Goal: Task Accomplishment & Management: Complete application form

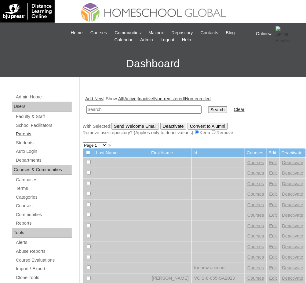
click at [30, 135] on link "Parents" at bounding box center [43, 134] width 57 height 8
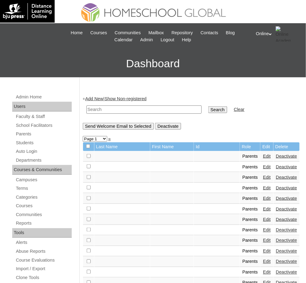
click at [100, 99] on link "Add New" at bounding box center [94, 98] width 18 height 5
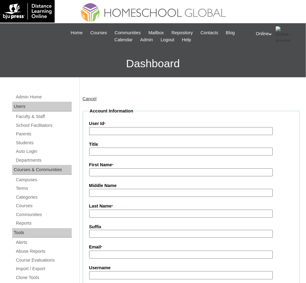
click at [117, 130] on input "User Id *" at bounding box center [181, 131] width 184 height 8
paste input "HGP0130-OACAD2025"
type input "HGP0130-OACAD2025"
click at [202, 170] on input "First Name *" at bounding box center [181, 173] width 184 height 8
paste input "Kimberly Jean Oblea Duenas"
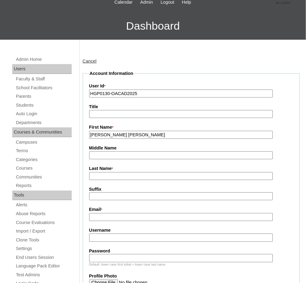
scroll to position [44, 0]
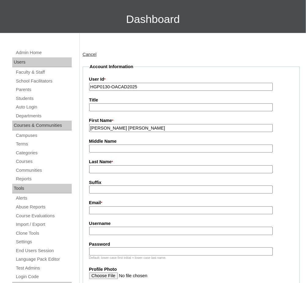
click at [143, 126] on input "Kimberly Jean Oblea Duenas" at bounding box center [181, 128] width 184 height 8
type input "Kimberly Jean Oblea"
click at [117, 168] on input "Last Name *" at bounding box center [181, 169] width 184 height 8
paste input "Duenas"
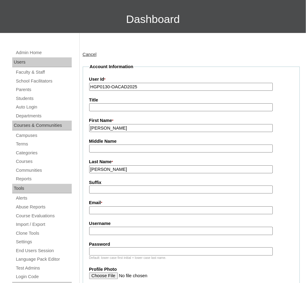
type input "Duenas"
click at [127, 125] on input "Kimberly Jean Oblea" at bounding box center [181, 128] width 184 height 8
type input "Kimberly Jean"
click at [121, 147] on input "Middle Name" at bounding box center [181, 149] width 184 height 8
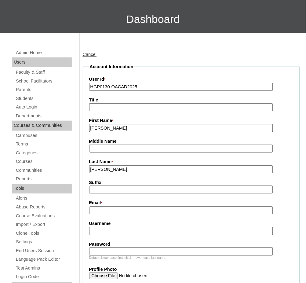
paste input "Oblea"
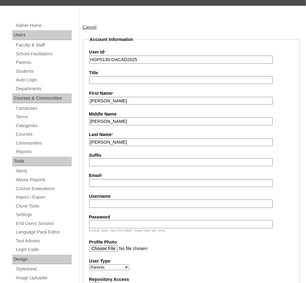
scroll to position [85, 0]
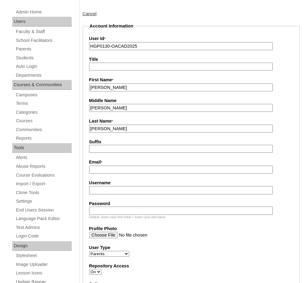
type input "Oblea"
click at [185, 169] on input "Email *" at bounding box center [181, 170] width 184 height 8
paste input "kimkimjean15@gmail.com"
type input "[EMAIL_ADDRESS][DOMAIN_NAME]"
click at [213, 187] on input "Username" at bounding box center [181, 191] width 184 height 8
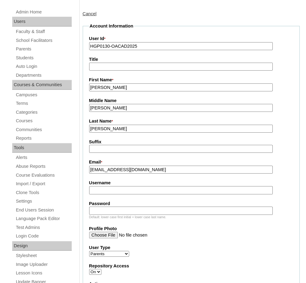
paste input "[PERSON_NAME]nagtalon2025"
type input "[PERSON_NAME]nagtalon2025"
click at [187, 207] on input "Password" at bounding box center [181, 211] width 184 height 8
paste input "sdfniea"
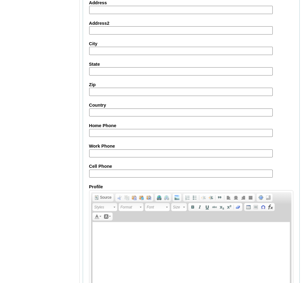
scroll to position [555, 0]
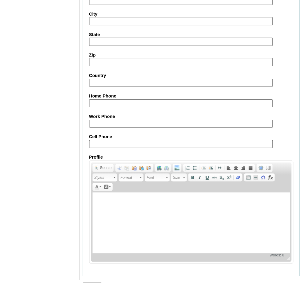
type input "sdfniea"
click at [93, 283] on input "Submit" at bounding box center [92, 286] width 19 height 7
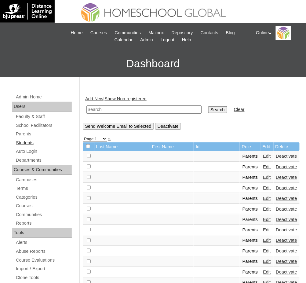
click at [29, 143] on link "Students" at bounding box center [43, 143] width 57 height 8
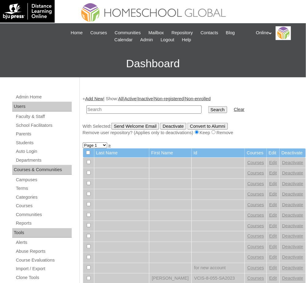
click at [91, 97] on link "Add New" at bounding box center [94, 98] width 18 height 5
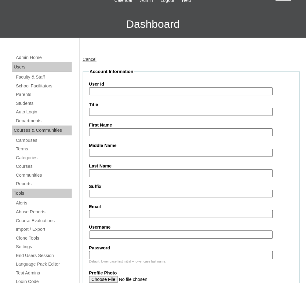
scroll to position [43, 0]
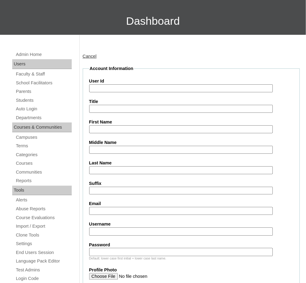
click at [166, 229] on input "Username" at bounding box center [181, 232] width 184 height 8
paste input "jared.nagtalon2025"
type input "jared.nagtalon2025"
click at [185, 248] on input "Password" at bounding box center [181, 252] width 184 height 8
paste input "sdjfbie"
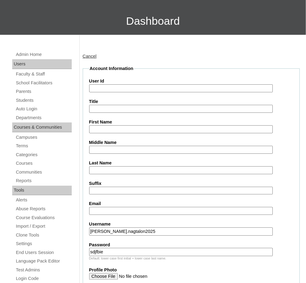
type input "sdjfbie"
click at [192, 130] on input "First Name" at bounding box center [181, 129] width 184 height 8
paste input "JARED KRISTOFER"
type input "JARED KRISTOFER"
click at [231, 150] on input "Middle Name" at bounding box center [181, 150] width 184 height 8
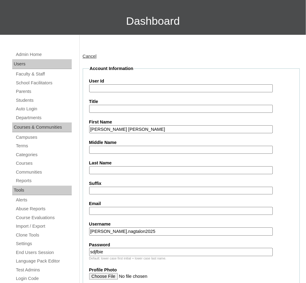
paste input "DUEÑAS"
type input "DUEÑAS"
click at [147, 169] on input "Last Name" at bounding box center [181, 170] width 184 height 8
paste input "NAGTALON"
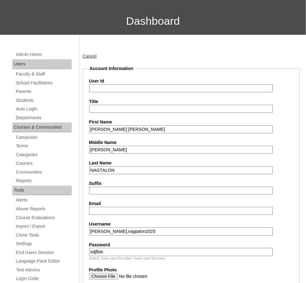
type input "NAGTALON"
click at [240, 87] on input "User Id" at bounding box center [181, 88] width 184 height 8
paste input "HG162OACAD2025"
type input "HG162OACAD2025"
click at [229, 207] on input "Email" at bounding box center [181, 211] width 184 height 8
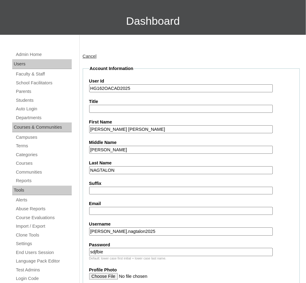
paste input "kimkimjean15@gmail.com"
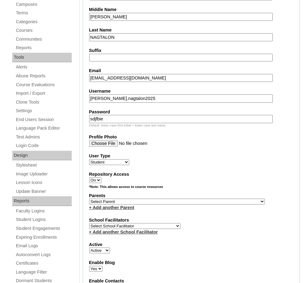
scroll to position [176, 0]
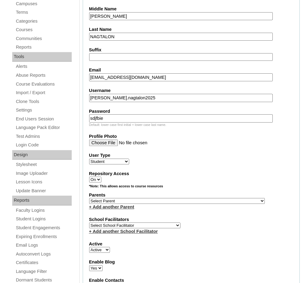
type input "kimkimjean15@gmail.com"
click at [150, 223] on select "Select School Facilitator Norman Añain Ruffa Abadijas Mary Abella Gloryfe Abion…" at bounding box center [134, 226] width 91 height 6
select select "41379"
click at [89, 223] on select "Select School Facilitator Norman Añain Ruffa Abadijas Mary Abella Gloryfe Abion…" at bounding box center [134, 226] width 91 height 6
click at [156, 198] on select "Select Parent , , , , , , , , , , , , , , , , , , , , , , , , , , , , , , , , ,…" at bounding box center [177, 201] width 176 height 6
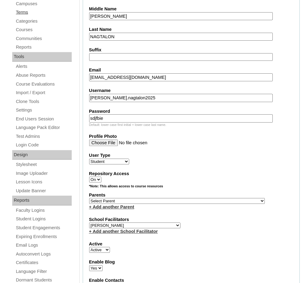
select select "42794"
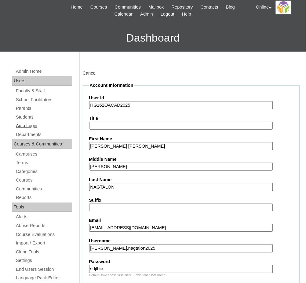
scroll to position [25, 0]
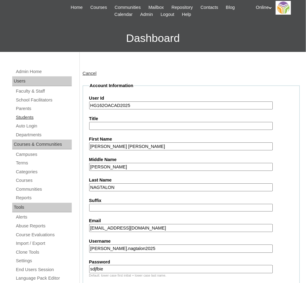
click at [29, 116] on link "Students" at bounding box center [43, 118] width 57 height 8
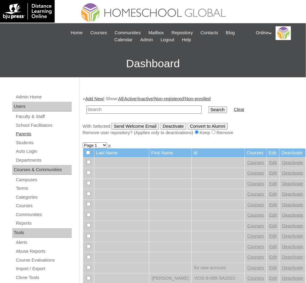
click at [28, 135] on link "Parents" at bounding box center [43, 134] width 57 height 8
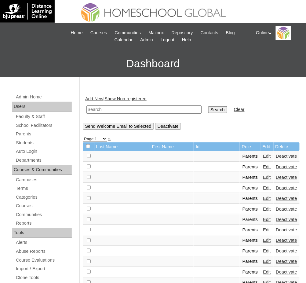
click at [166, 107] on input "text" at bounding box center [144, 110] width 115 height 8
paste input "HGP0130-OACAD2025"
type input "HGP0130-OACAD2025"
click at [209, 106] on input "Search" at bounding box center [218, 109] width 19 height 7
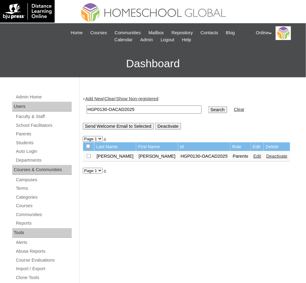
click at [254, 154] on link "Edit" at bounding box center [258, 156] width 8 height 5
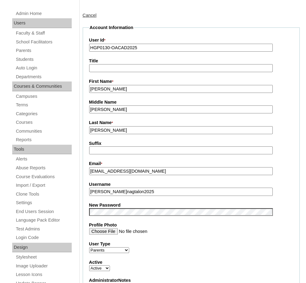
scroll to position [100, 0]
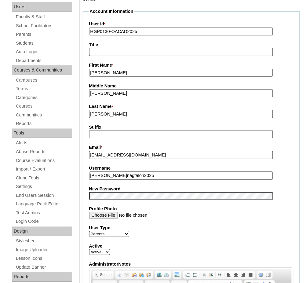
click at [134, 111] on input "[PERSON_NAME]" at bounding box center [181, 114] width 184 height 8
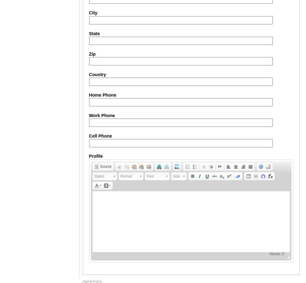
type input "[PERSON_NAME] 2025"
click at [95, 281] on input "Submit" at bounding box center [92, 284] width 19 height 7
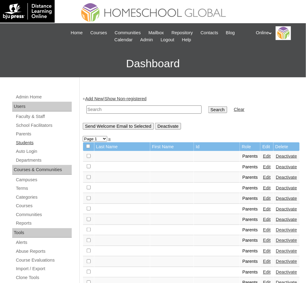
click at [28, 140] on link "Students" at bounding box center [43, 143] width 57 height 8
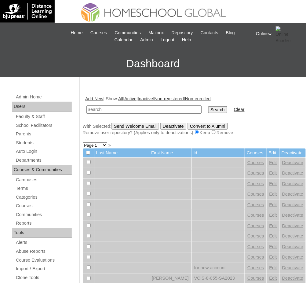
click at [92, 96] on link "Add New" at bounding box center [94, 98] width 18 height 5
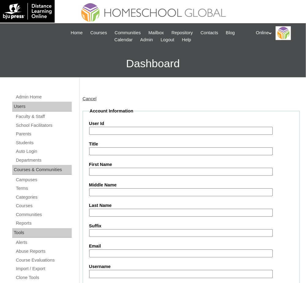
click at [251, 132] on input "User Id" at bounding box center [181, 131] width 184 height 8
paste input "HG162OACAD2025"
type input "HG162OACAD2025"
click at [150, 270] on input "Username" at bounding box center [181, 274] width 184 height 8
paste input "j.nagtalon2025"
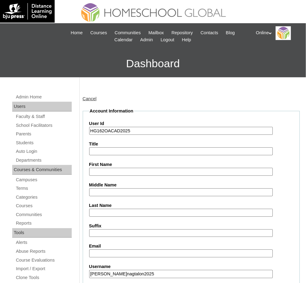
type input "j.nagtalon2025"
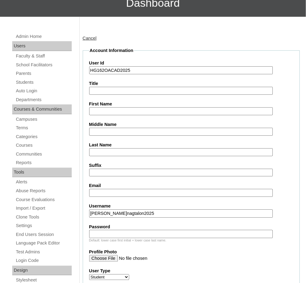
scroll to position [60, 0]
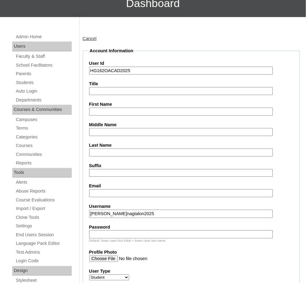
click at [120, 231] on input "Password" at bounding box center [181, 235] width 184 height 8
paste input "sdfniea"
type input "sdfniea"
click at [142, 111] on input "First Name" at bounding box center [181, 112] width 184 height 8
paste input "JARED KRISTOFER"
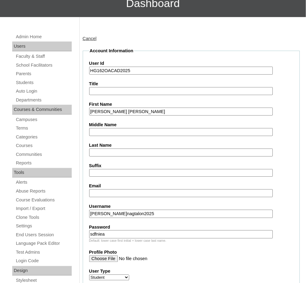
type input "JARED KRISTOFER"
click at [172, 132] on input "Middle Name" at bounding box center [181, 132] width 184 height 8
paste input "DUEÑAS"
type input "DUEÑAS"
click at [178, 190] on input "Email" at bounding box center [181, 194] width 184 height 8
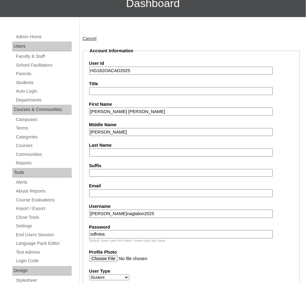
paste input "kimkimjean15@gmail.com"
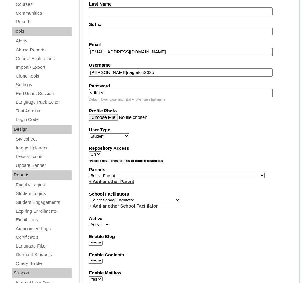
scroll to position [202, 0]
type input "kimkimjean15@gmail.com"
click at [143, 197] on select "Select School Facilitator Norman Añain Ruffa Abadijas Mary Abella Gloryfe Abion…" at bounding box center [134, 200] width 91 height 6
select select "41379"
click at [89, 197] on select "Select School Facilitator Norman Añain Ruffa Abadijas Mary Abella Gloryfe Abion…" at bounding box center [134, 200] width 91 height 6
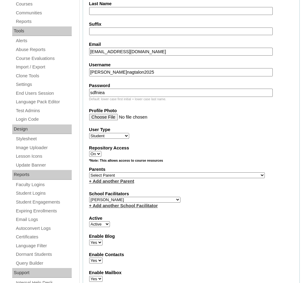
click at [143, 173] on select "Select Parent , , , , , , , , , , , , , , , , , , , , , , , , , , , , , , , , ,…" at bounding box center [177, 176] width 176 height 6
select select "43156"
click at [89, 173] on select "Select Parent , , , , , , , , , , , , , , , , , , , , , , , , , , , , , , , , ,…" at bounding box center [177, 176] width 176 height 6
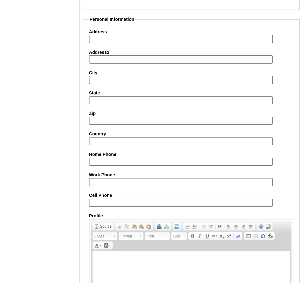
scroll to position [652, 0]
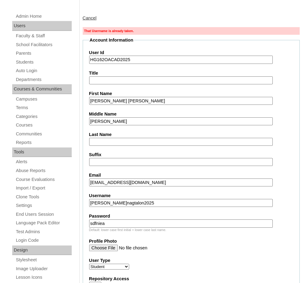
scroll to position [81, 0]
click at [131, 199] on input "j.nagtalon2025" at bounding box center [181, 203] width 184 height 8
paste input "ared"
type input "jared.nagtalon2025"
click at [166, 220] on input "sdfniea" at bounding box center [181, 224] width 184 height 8
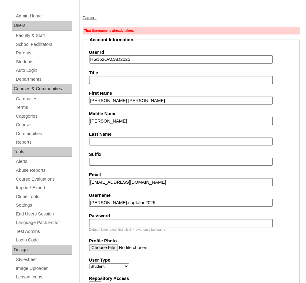
paste input "sdjfbie"
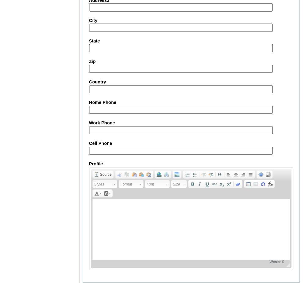
scroll to position [677, 0]
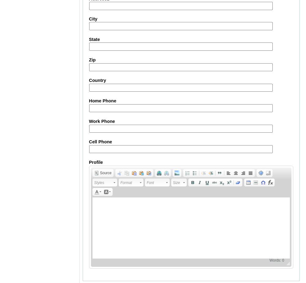
type input "sdjfbie"
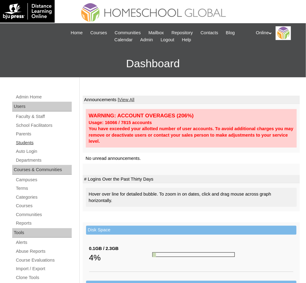
click at [32, 140] on link "Students" at bounding box center [43, 143] width 57 height 8
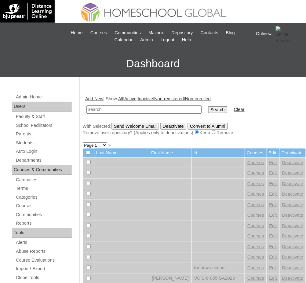
click at [166, 109] on input "text" at bounding box center [144, 110] width 115 height 8
paste input "HG162OACAD2025"
type input "HG162OACAD2025"
click at [209, 106] on input "Search" at bounding box center [218, 109] width 19 height 7
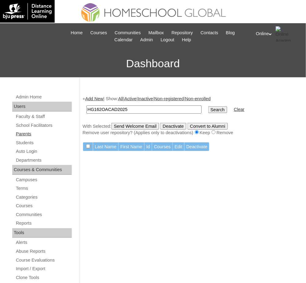
click at [29, 133] on link "Parents" at bounding box center [43, 134] width 57 height 8
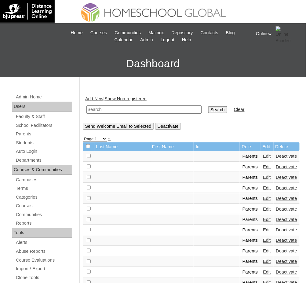
click at [138, 110] on input "text" at bounding box center [144, 110] width 115 height 8
paste input "HG162OACAD2025"
type input "HG162OACAD2025"
click at [209, 106] on input "Search" at bounding box center [218, 109] width 19 height 7
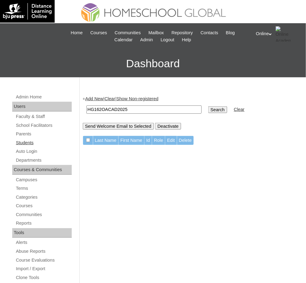
click at [28, 144] on link "Students" at bounding box center [43, 143] width 57 height 8
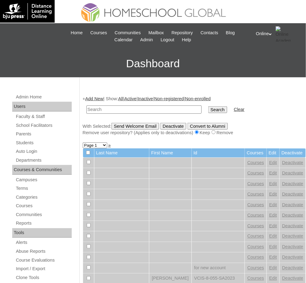
click at [97, 98] on link "Add New" at bounding box center [94, 98] width 18 height 5
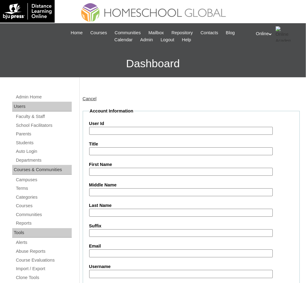
click at [247, 132] on input "User Id" at bounding box center [181, 131] width 184 height 8
paste input "HG162OACAD2025"
type input "HG162OACAD2025"
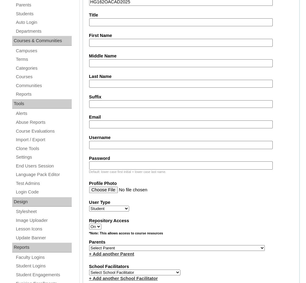
click at [203, 141] on input "Username" at bounding box center [181, 145] width 184 height 8
paste input "[PERSON_NAME].nagtalon2025"
type input "[PERSON_NAME].nagtalon2025"
click at [247, 162] on input "Password" at bounding box center [181, 166] width 184 height 8
paste input "sdjfbie"
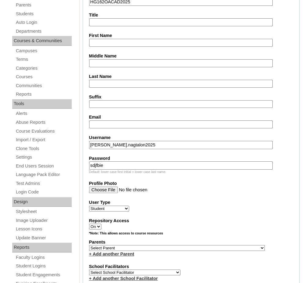
type input "sdjfbie"
click at [116, 39] on input "First Name" at bounding box center [181, 43] width 184 height 8
paste input "[PERSON_NAME] [PERSON_NAME]"
type input "[PERSON_NAME] [PERSON_NAME]"
click at [149, 59] on input "Middle Name" at bounding box center [181, 63] width 184 height 8
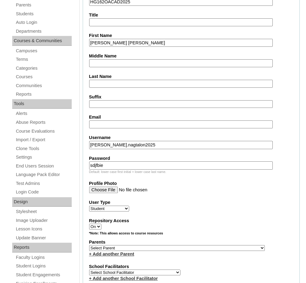
paste input "[PERSON_NAME]"
type input "[PERSON_NAME]"
click at [213, 82] on input "Last Name" at bounding box center [181, 84] width 184 height 8
paste input "NAGTALON"
type input "NAGTALON"
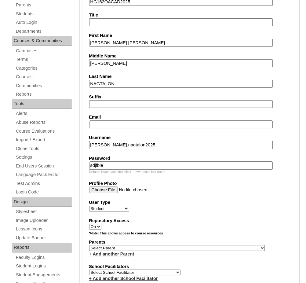
click at [168, 121] on input "Email" at bounding box center [181, 125] width 184 height 8
paste input "[EMAIL_ADDRESS][DOMAIN_NAME]"
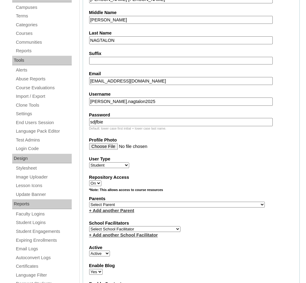
scroll to position [173, 0]
type input "[EMAIL_ADDRESS][DOMAIN_NAME]"
click at [144, 226] on select "Select School Facilitator [PERSON_NAME] [PERSON_NAME] Gloryfe [PERSON_NAME] [PE…" at bounding box center [134, 229] width 91 height 6
select select "41379"
click at [89, 226] on select "Select School Facilitator [PERSON_NAME] [PERSON_NAME] Gloryfe [PERSON_NAME] [PE…" at bounding box center [134, 229] width 91 height 6
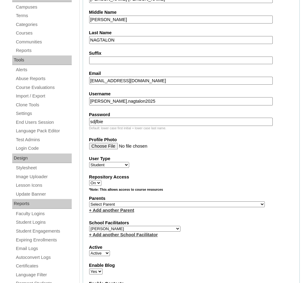
click at [144, 202] on select "Select Parent , , , , , , , , , , , , , , , , , , , , , , , , , , , , , , , , ,…" at bounding box center [177, 205] width 176 height 6
select select "43156"
click at [89, 202] on select "Select Parent , , , , , , , , , , , , , , , , , , , , , , , , , , , , , , , , ,…" at bounding box center [177, 205] width 176 height 6
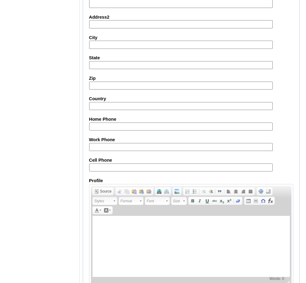
scroll to position [657, 0]
